Goal: Task Accomplishment & Management: Use online tool/utility

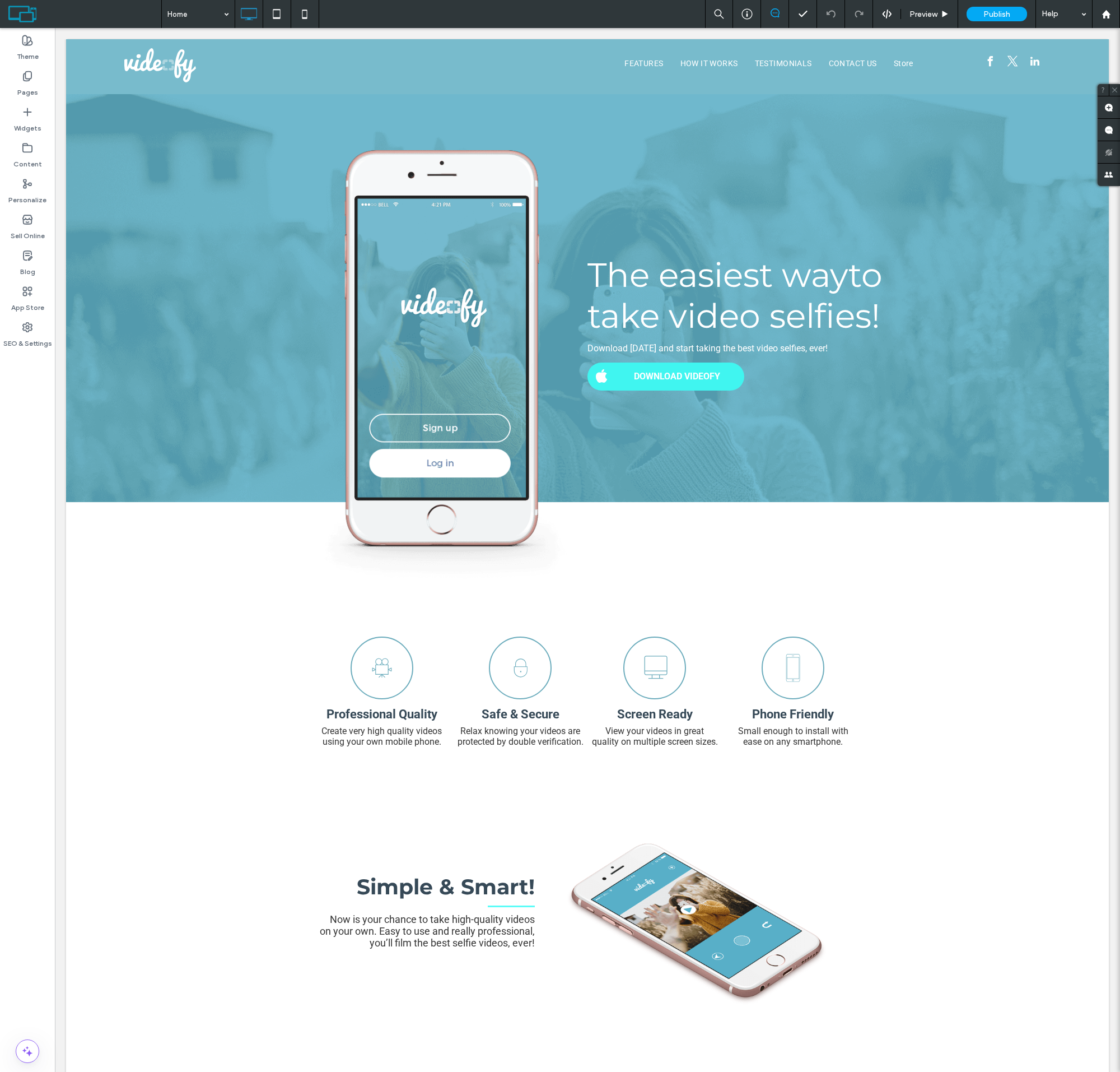
click at [28, 227] on label "Sell Online" at bounding box center [28, 233] width 34 height 16
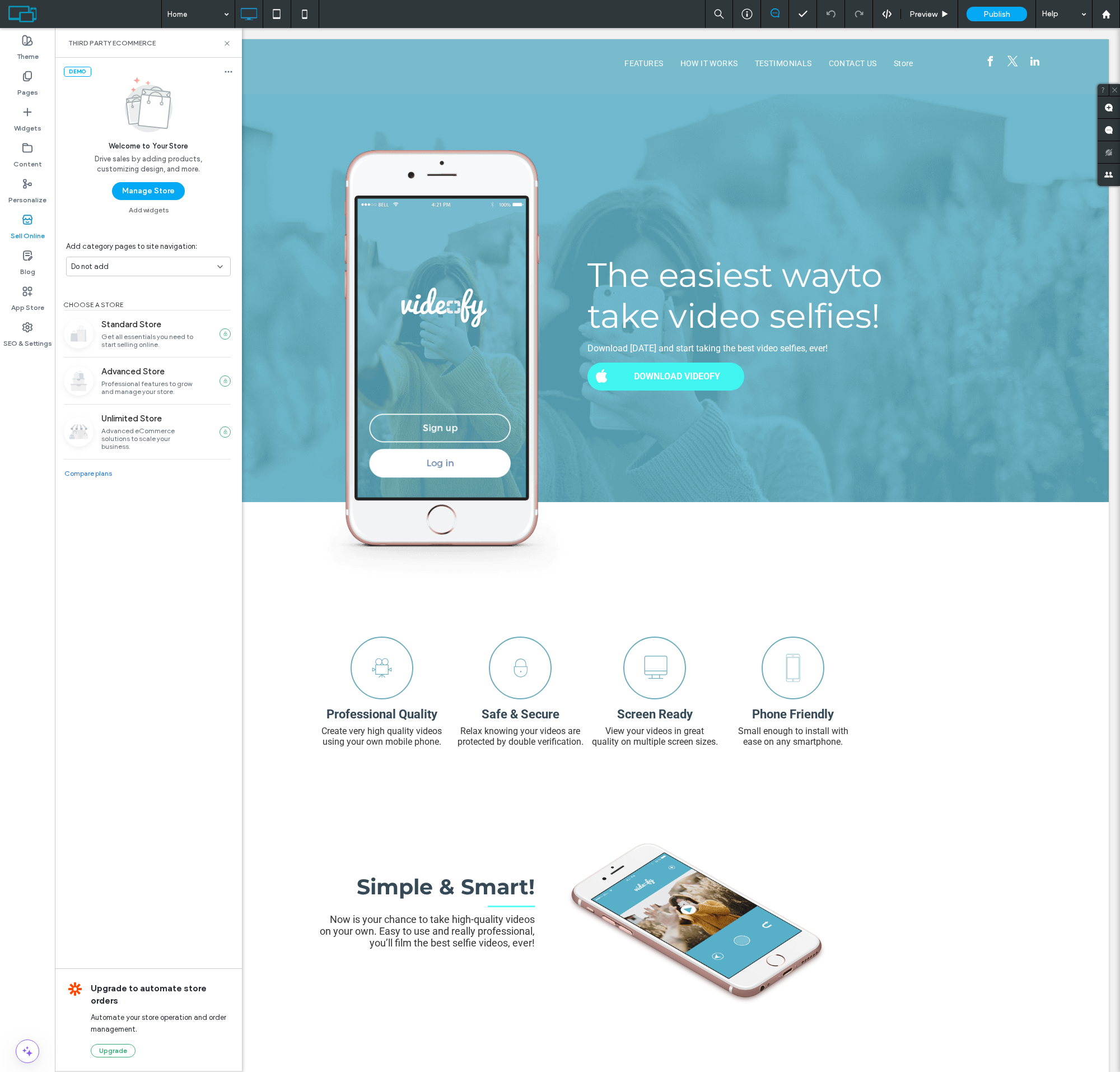
click at [148, 191] on button "Manage Store" at bounding box center [148, 191] width 73 height 18
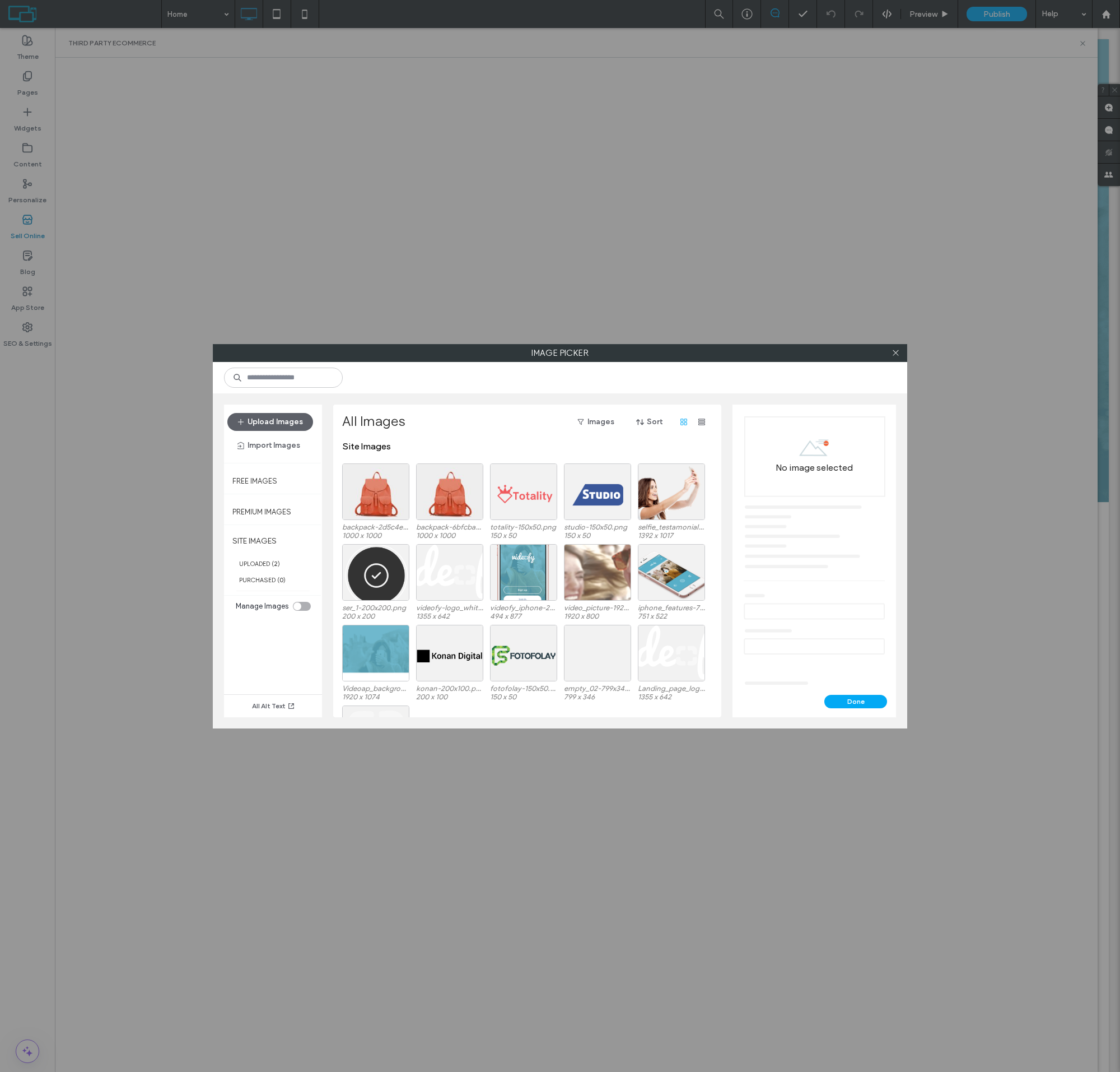
click at [376, 501] on div at bounding box center [375, 492] width 67 height 57
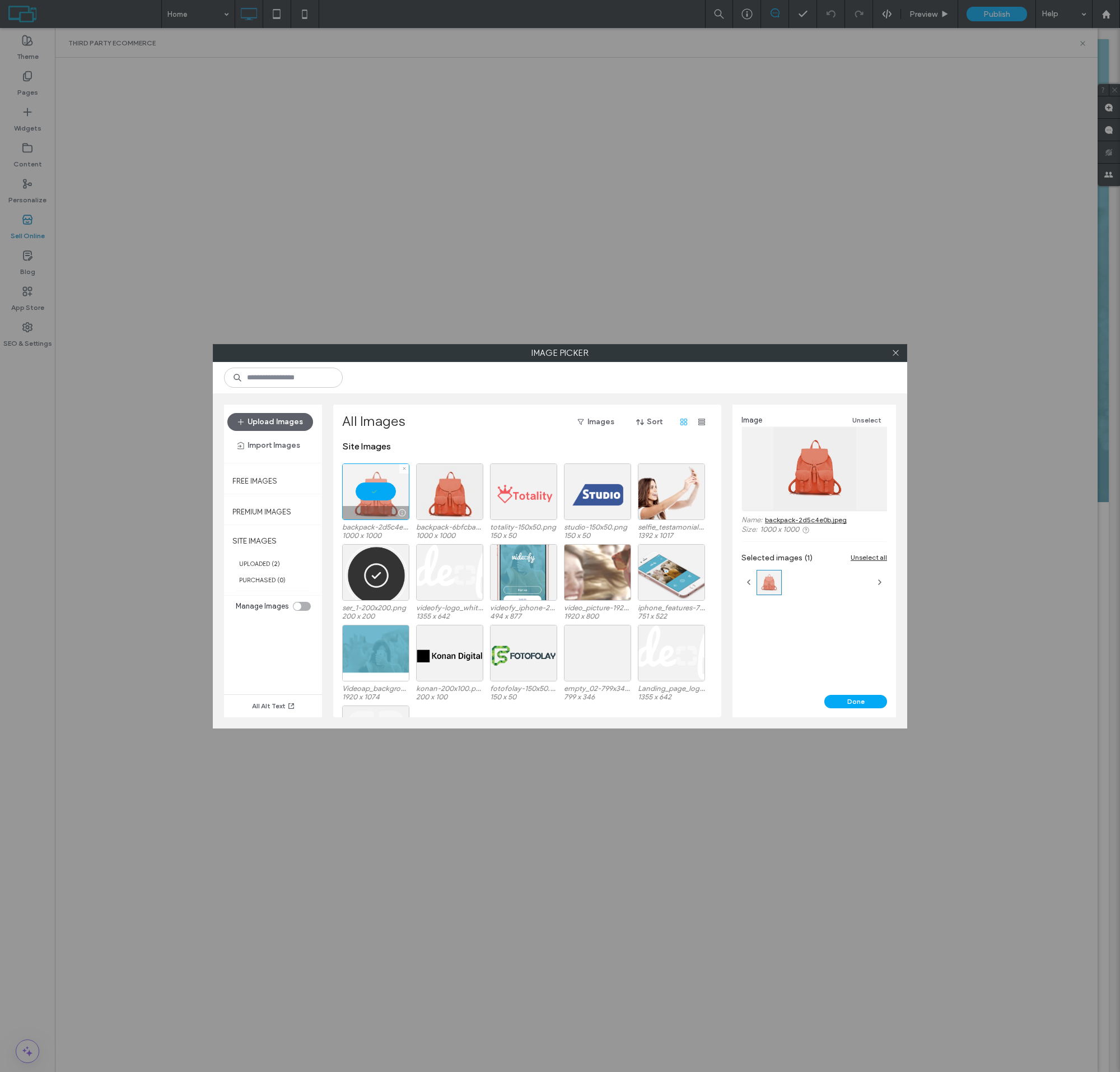
click at [856, 701] on button "Done" at bounding box center [855, 702] width 62 height 14
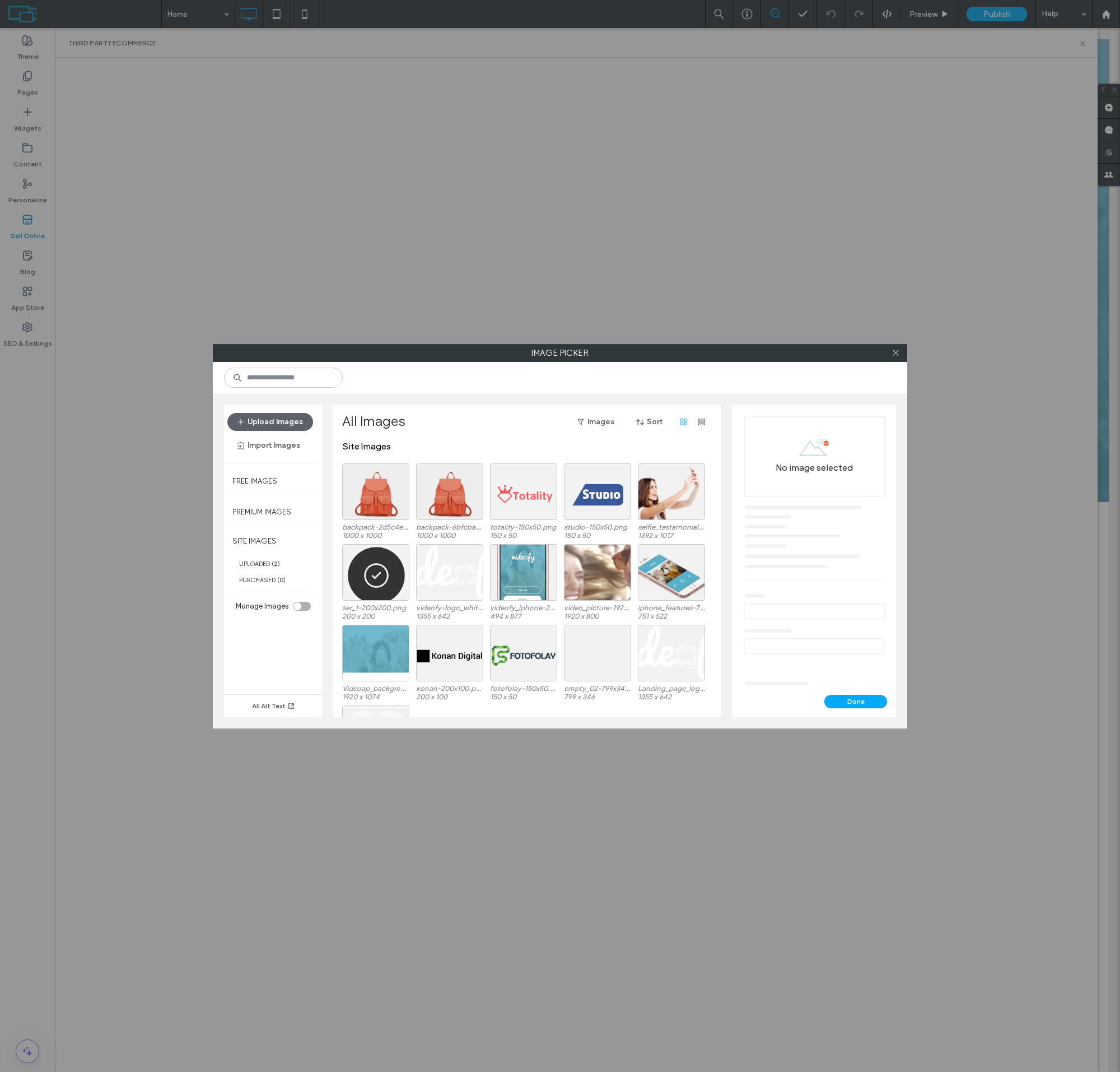
click at [376, 501] on div at bounding box center [375, 492] width 67 height 57
click at [856, 701] on button "Done" at bounding box center [855, 702] width 62 height 14
click at [376, 501] on div at bounding box center [375, 492] width 67 height 57
click at [856, 701] on button "Done" at bounding box center [855, 702] width 62 height 14
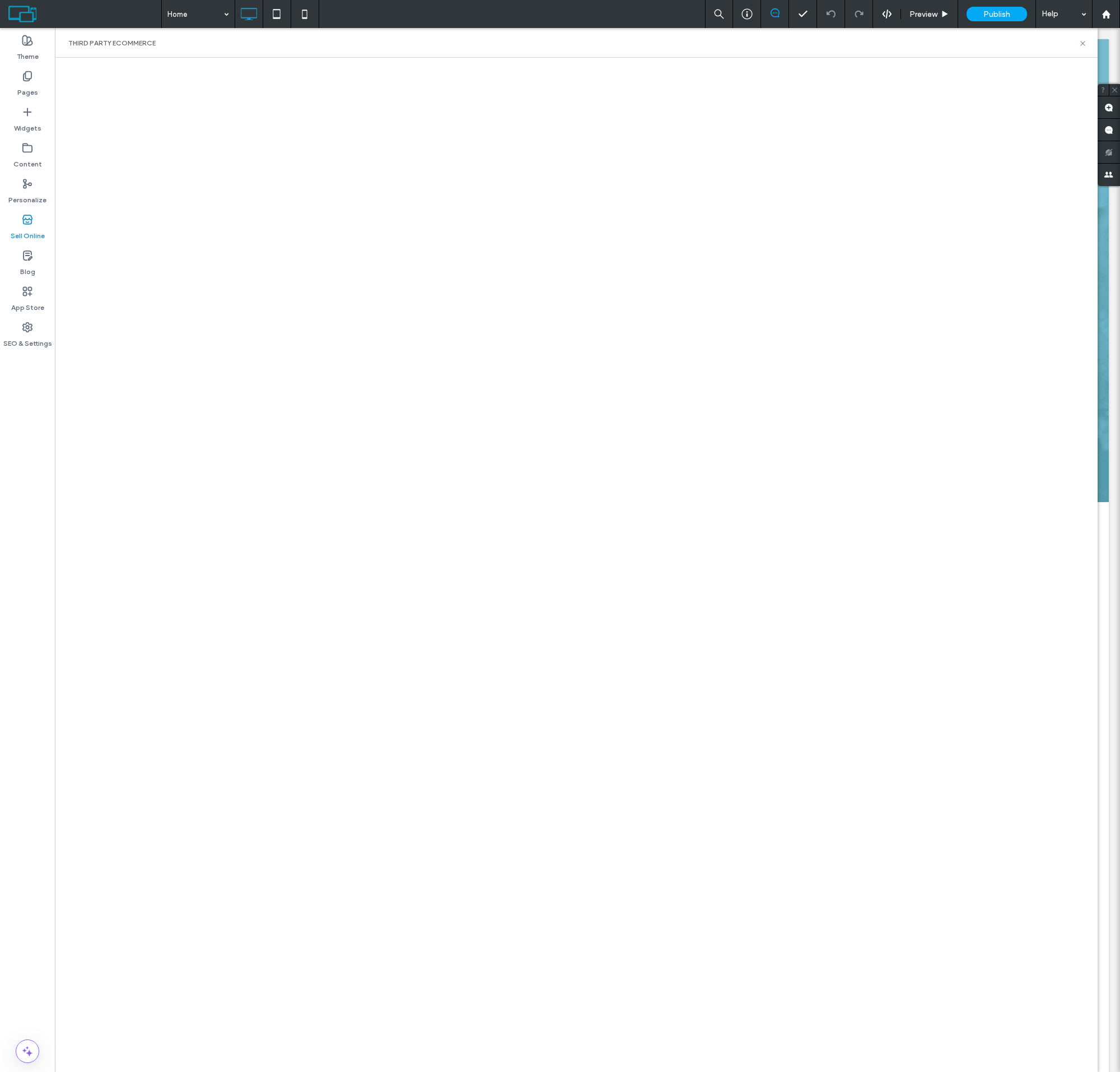
click at [1009, 0] on html ".wqwq-1{fill:#231f20;} .cls-1q, .cls-2q { fill-rule: evenodd; } .cls-2q { fill:…" at bounding box center [560, 536] width 1120 height 1072
